Goal: Transaction & Acquisition: Book appointment/travel/reservation

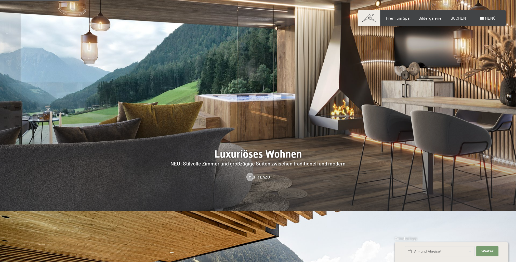
scroll to position [535, 0]
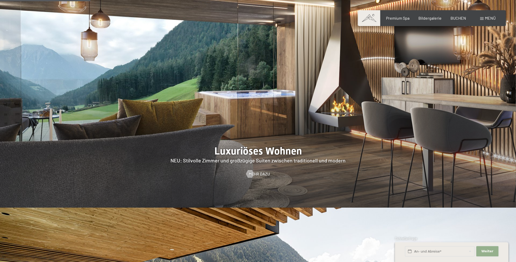
click at [479, 251] on button "Weiter Adressfelder ausblenden" at bounding box center [488, 251] width 22 height 10
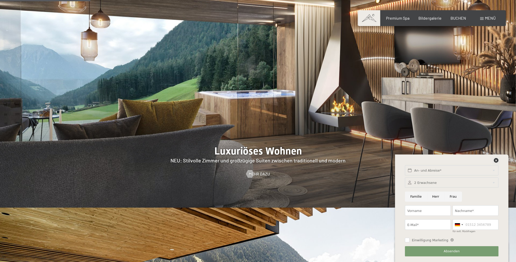
click at [497, 161] on icon at bounding box center [496, 160] width 5 height 5
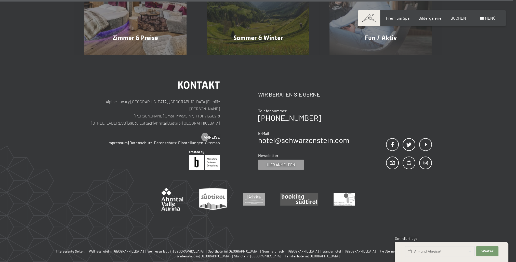
scroll to position [2678, 0]
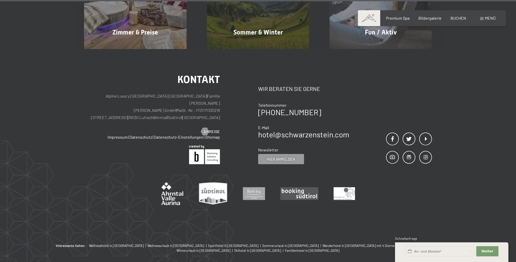
click at [456, 21] on div "Buchen Anfragen Premium Spa Bildergalerie BUCHEN Menü DE IT EN Gutschein Bilder…" at bounding box center [432, 18] width 128 height 6
click at [461, 16] on span "BUCHEN" at bounding box center [459, 17] width 16 height 5
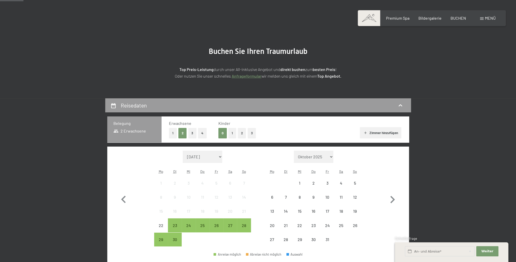
scroll to position [76, 0]
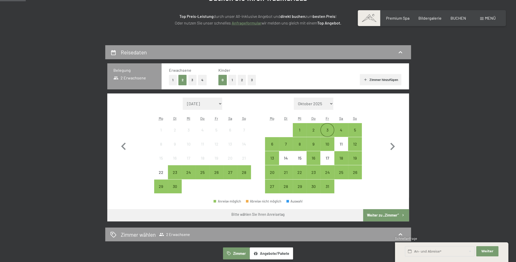
click at [325, 128] on div "3" at bounding box center [327, 134] width 13 height 13
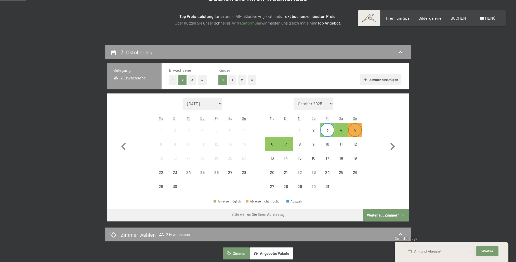
click at [358, 131] on div "5" at bounding box center [355, 134] width 13 height 13
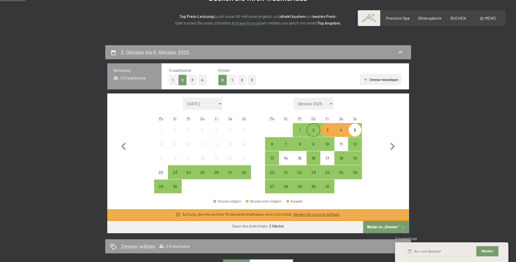
click at [315, 130] on div "2" at bounding box center [313, 134] width 13 height 13
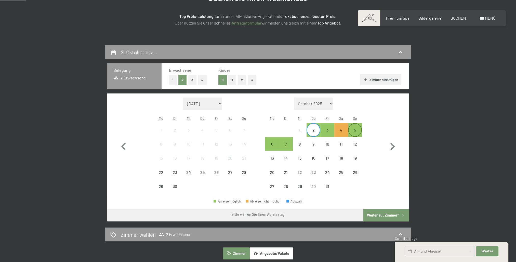
click at [355, 130] on div "5" at bounding box center [355, 134] width 13 height 13
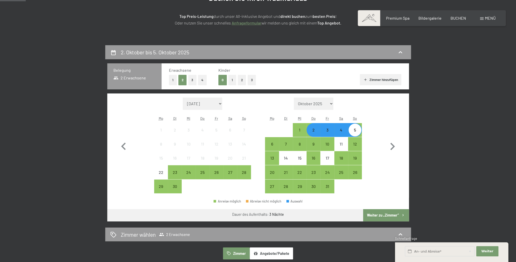
click at [393, 213] on button "Weiter zu „Zimmer“" at bounding box center [386, 215] width 46 height 12
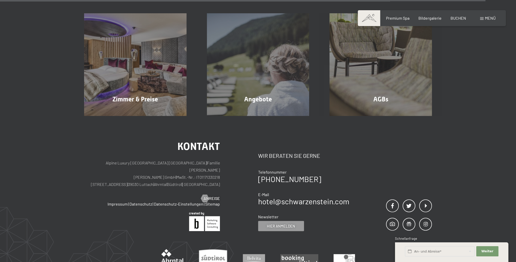
scroll to position [606, 0]
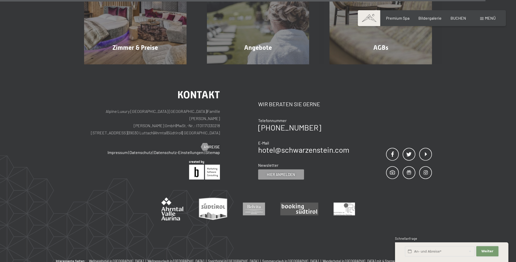
drag, startPoint x: 486, startPoint y: 249, endPoint x: 479, endPoint y: 248, distance: 7.4
click at [486, 249] on span "Weiter" at bounding box center [488, 251] width 12 height 5
